Goal: Task Accomplishment & Management: Use online tool/utility

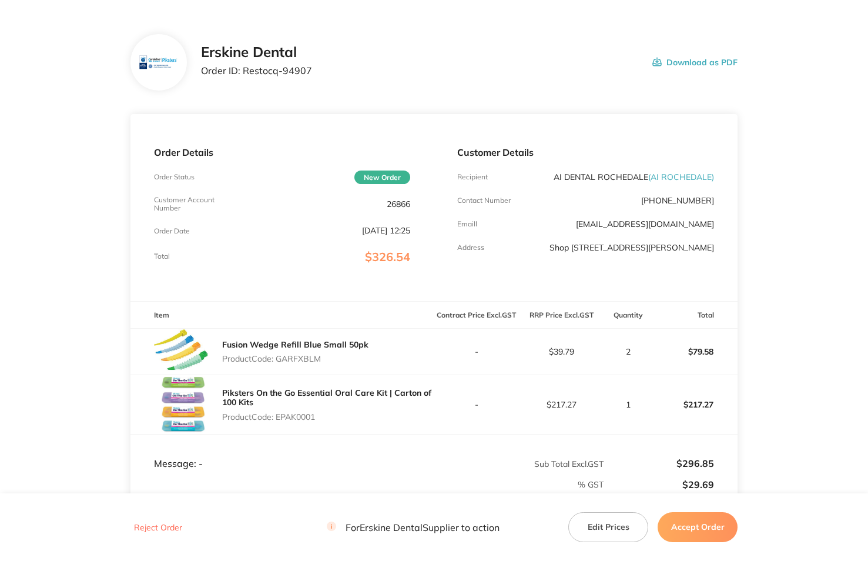
scroll to position [59, 0]
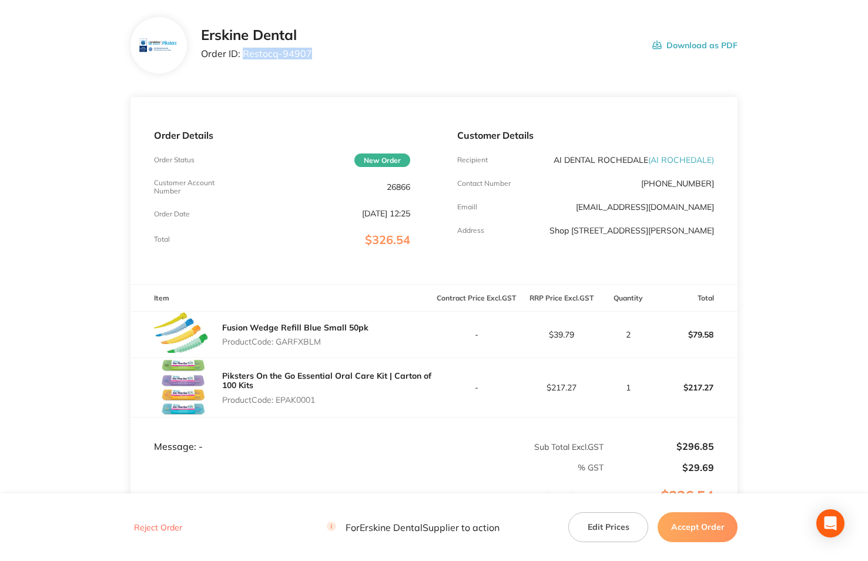
drag, startPoint x: 243, startPoint y: 54, endPoint x: 310, endPoint y: 55, distance: 66.5
click at [310, 55] on div "[PERSON_NAME] Dental Order ID: Restocq- 94907 Download as PDF" at bounding box center [469, 45] width 537 height 36
copy p "Restocq- 94907"
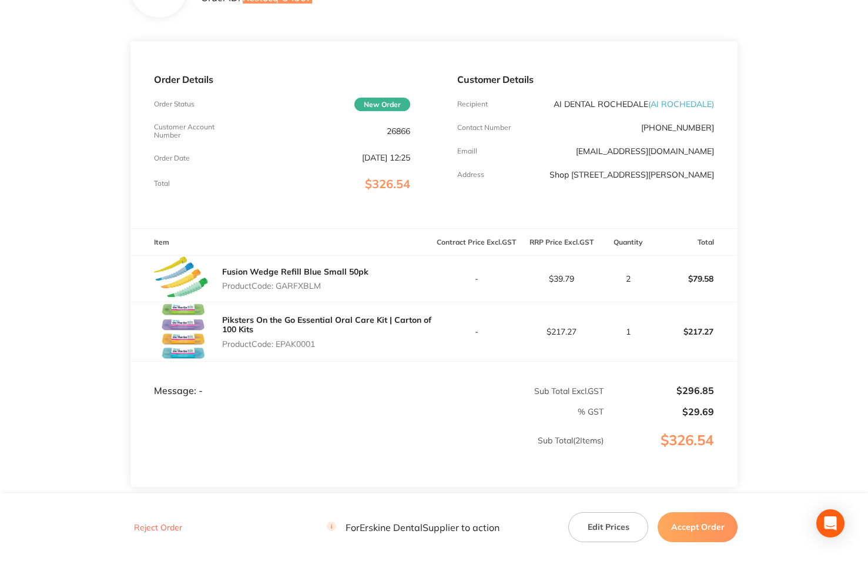
scroll to position [176, 0]
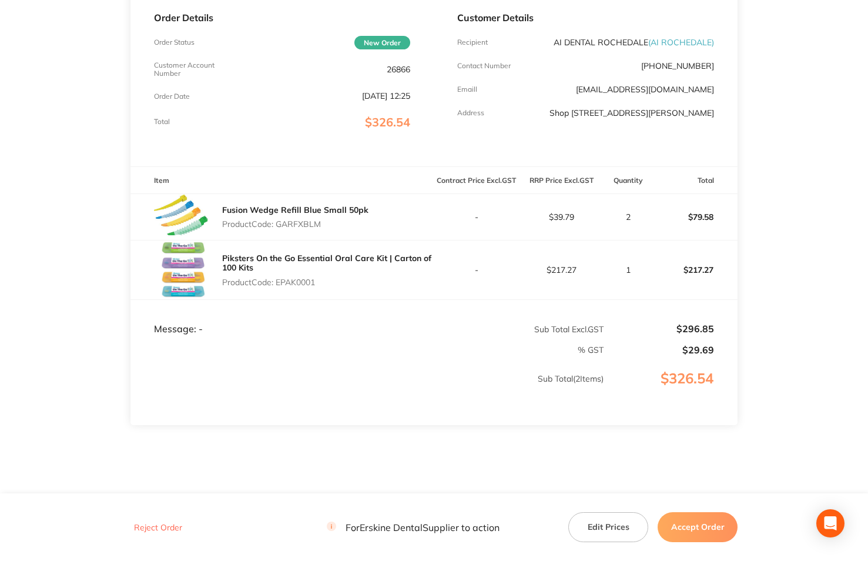
click at [704, 526] on button "Accept Order" at bounding box center [698, 526] width 80 height 29
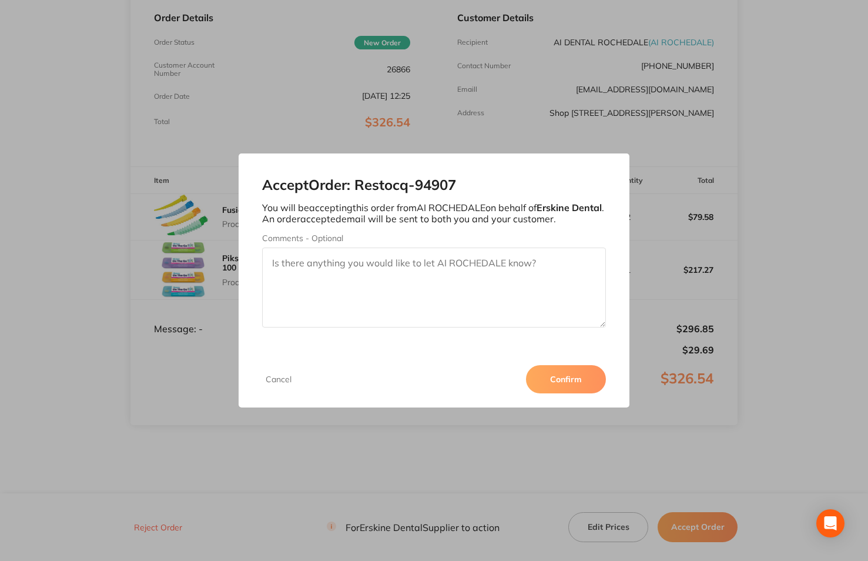
click at [554, 381] on button "Confirm" at bounding box center [566, 379] width 80 height 28
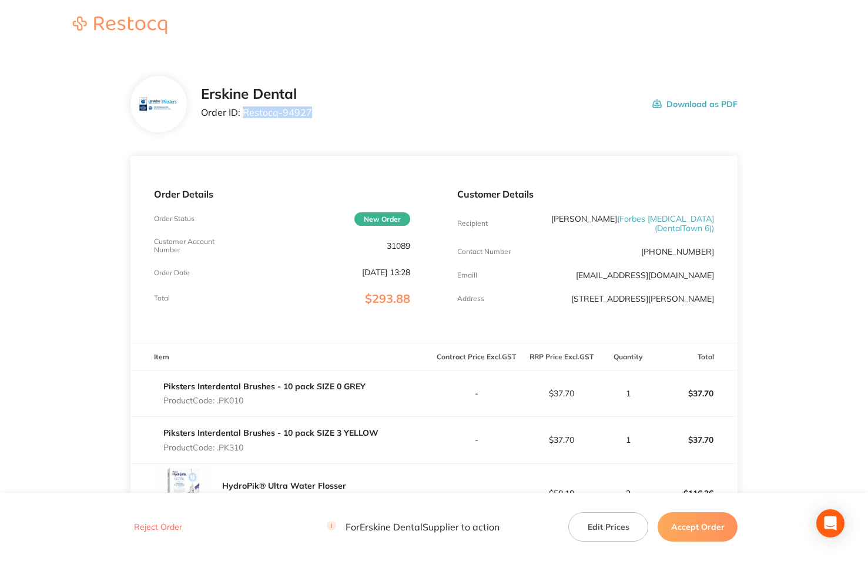
drag, startPoint x: 243, startPoint y: 109, endPoint x: 310, endPoint y: 111, distance: 66.5
click at [310, 111] on div "Erskine Dental Order ID: Restocq- 94927 Download as PDF" at bounding box center [469, 104] width 537 height 36
copy p "Restocq- 94927"
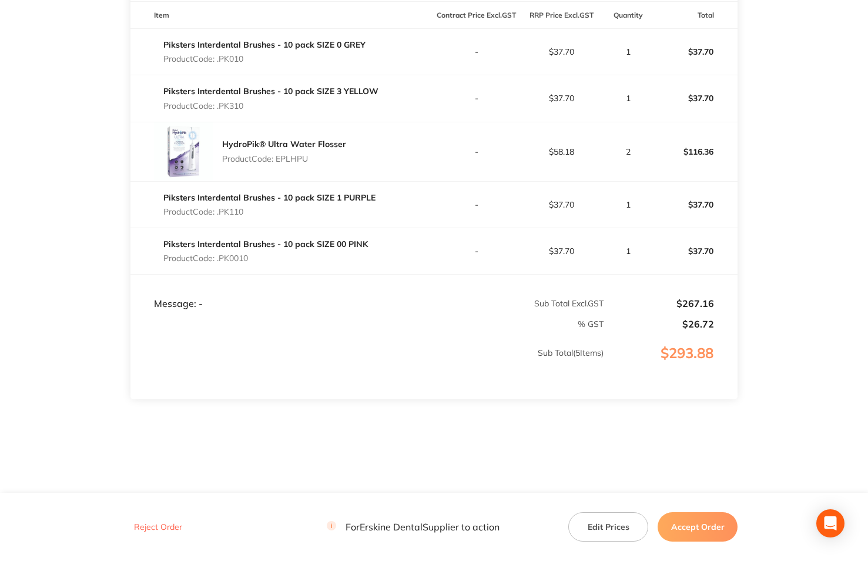
scroll to position [342, 0]
click at [700, 524] on button "Accept Order" at bounding box center [698, 526] width 80 height 29
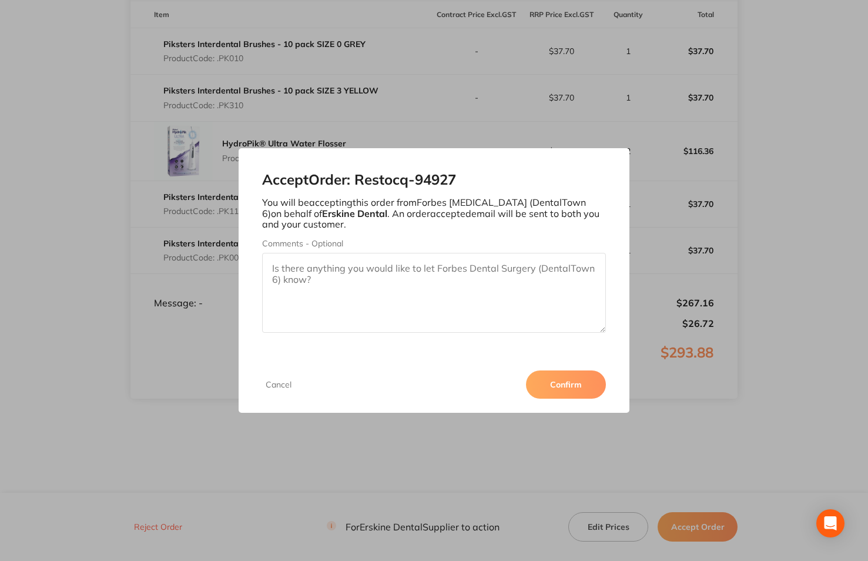
click at [557, 379] on button "Confirm" at bounding box center [566, 384] width 80 height 28
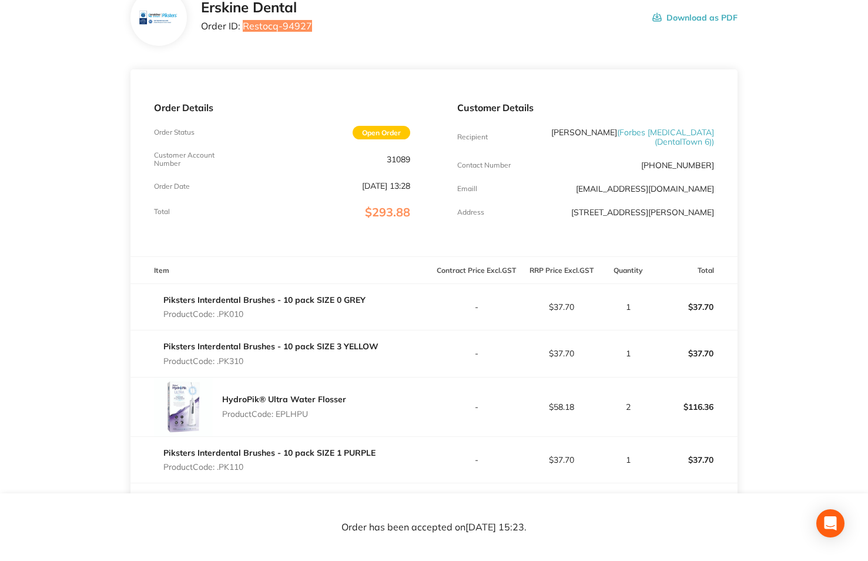
scroll to position [0, 0]
